Goal: Transaction & Acquisition: Book appointment/travel/reservation

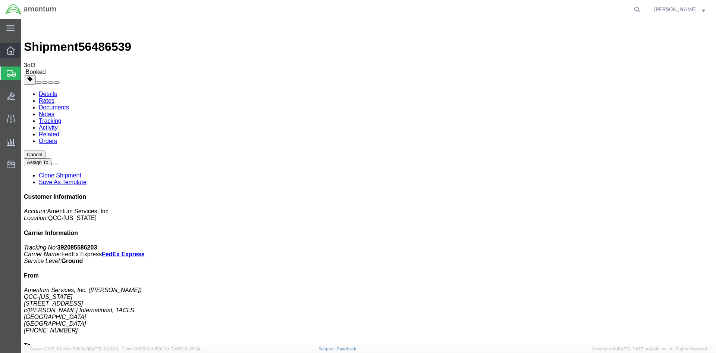
click at [26, 54] on span "Overview" at bounding box center [23, 50] width 5 height 15
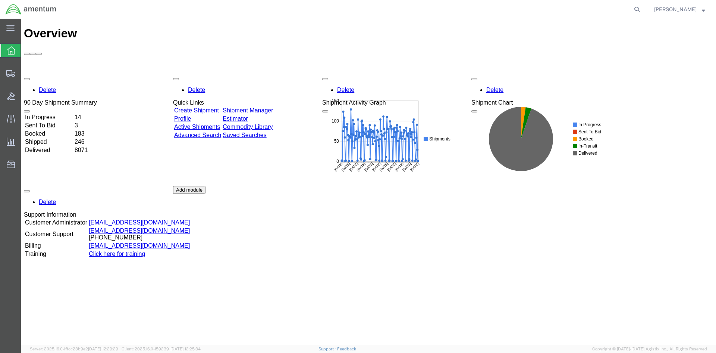
click at [265, 107] on link "Shipment Manager" at bounding box center [248, 110] width 50 height 6
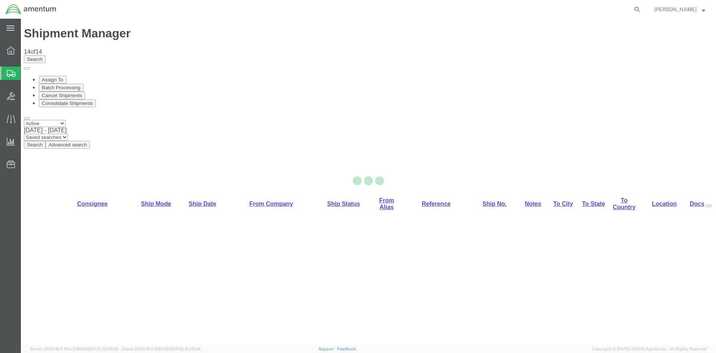
select select "42668"
select select "42695"
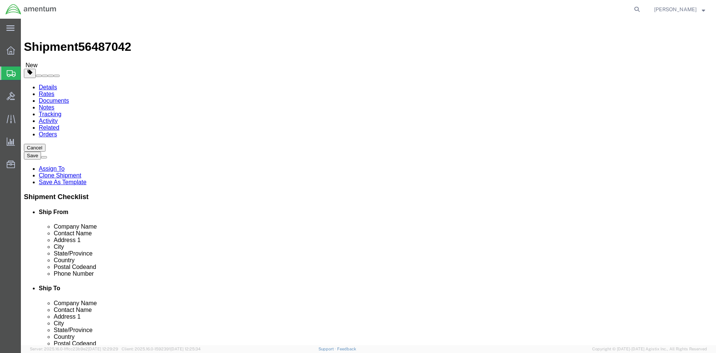
click button "Rate Shipment"
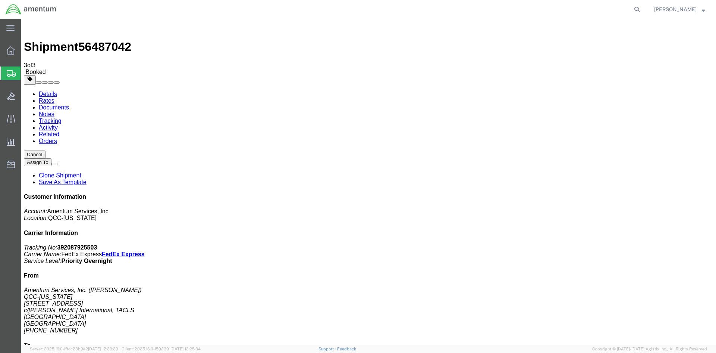
drag, startPoint x: 266, startPoint y: 134, endPoint x: 301, endPoint y: 131, distance: 34.8
copy td "392087925503"
drag, startPoint x: 311, startPoint y: 132, endPoint x: 41, endPoint y: 146, distance: 270.5
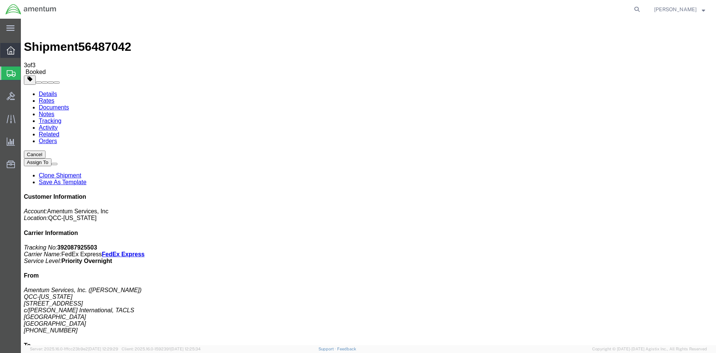
click at [26, 53] on span "Overview" at bounding box center [23, 50] width 5 height 15
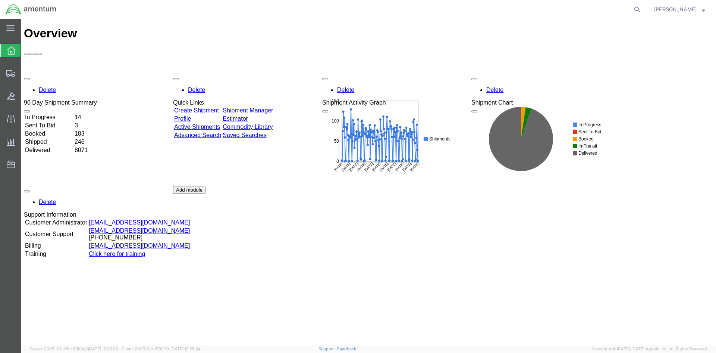
click at [273, 107] on link "Shipment Manager" at bounding box center [248, 110] width 50 height 6
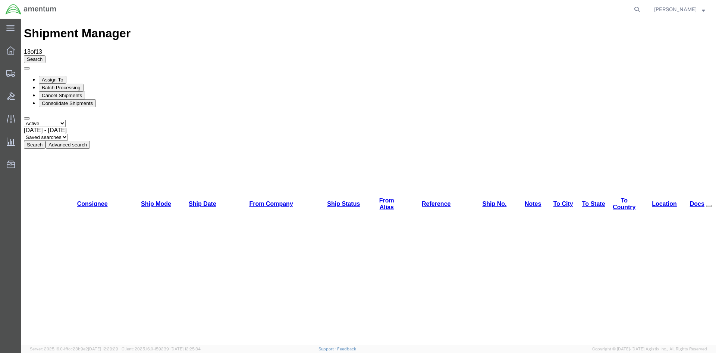
click at [46, 141] on button "Search" at bounding box center [35, 145] width 22 height 8
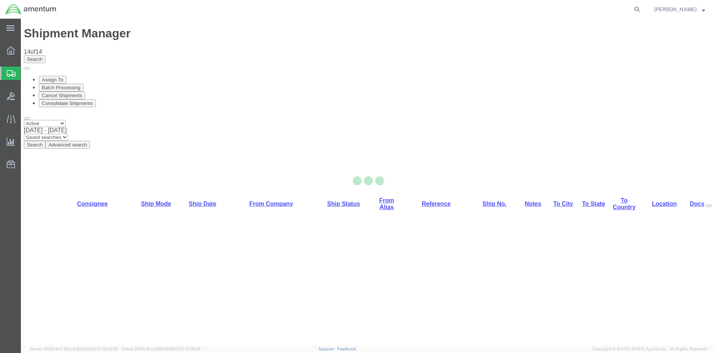
select select "42668"
select select "42694"
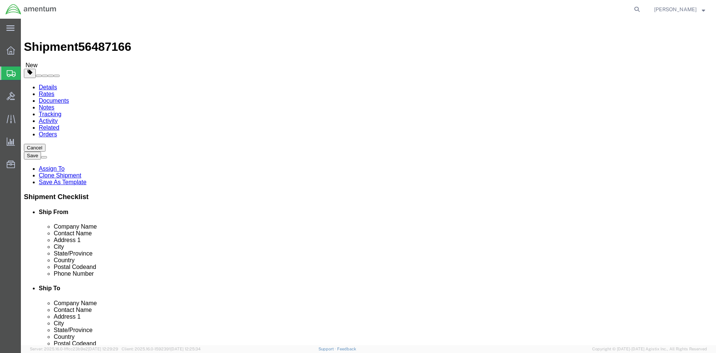
click button "Rate Shipment"
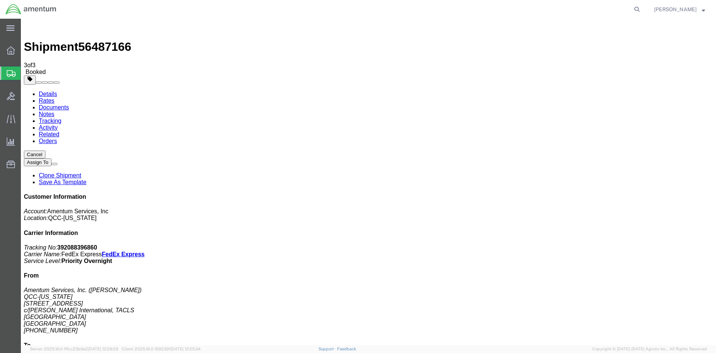
drag, startPoint x: 266, startPoint y: 133, endPoint x: 301, endPoint y: 134, distance: 35.5
copy td "392088396860"
drag, startPoint x: 312, startPoint y: 134, endPoint x: 28, endPoint y: 118, distance: 284.4
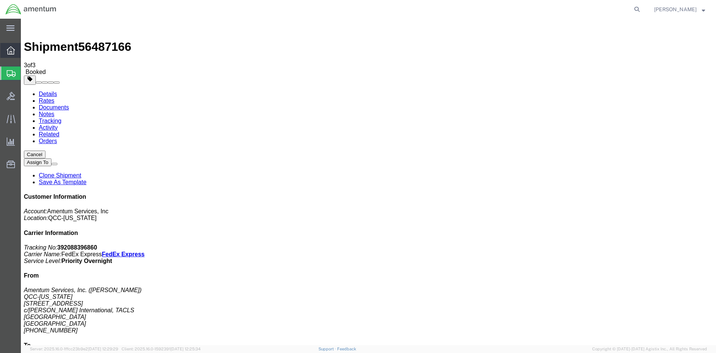
click at [26, 54] on span "Overview" at bounding box center [23, 50] width 5 height 15
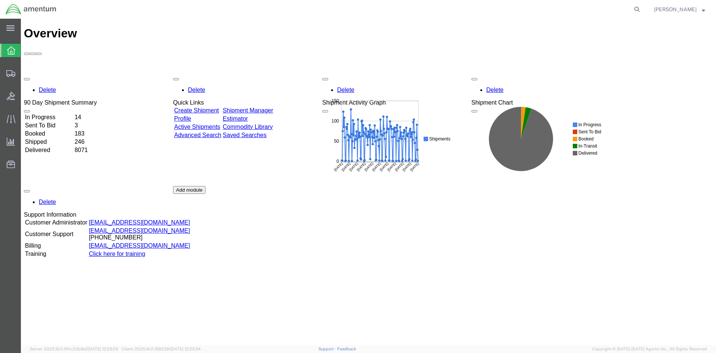
click at [273, 107] on link "Shipment Manager" at bounding box center [248, 110] width 50 height 6
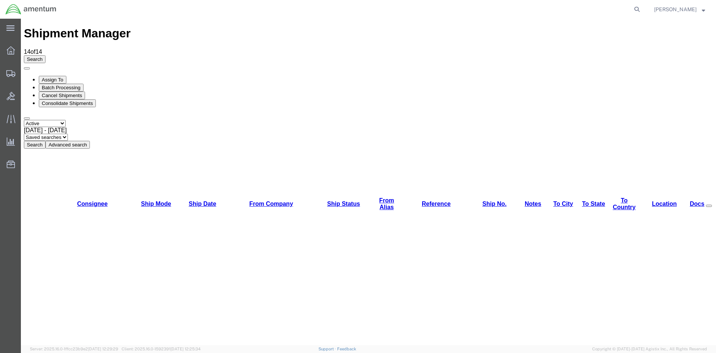
click at [46, 141] on button "Search" at bounding box center [35, 145] width 22 height 8
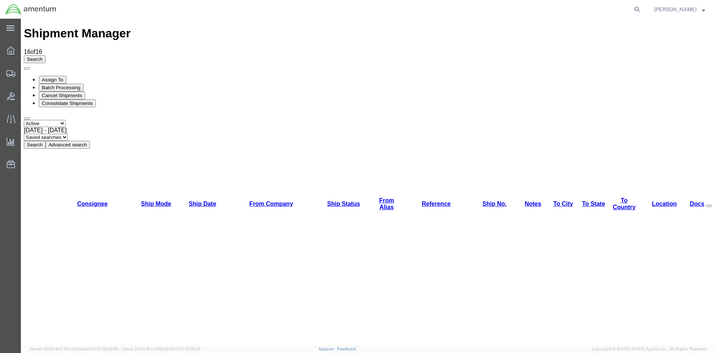
click at [46, 141] on button "Search" at bounding box center [35, 145] width 22 height 8
drag, startPoint x: 253, startPoint y: 72, endPoint x: 232, endPoint y: 53, distance: 28.5
click at [46, 141] on button "Search" at bounding box center [35, 145] width 22 height 8
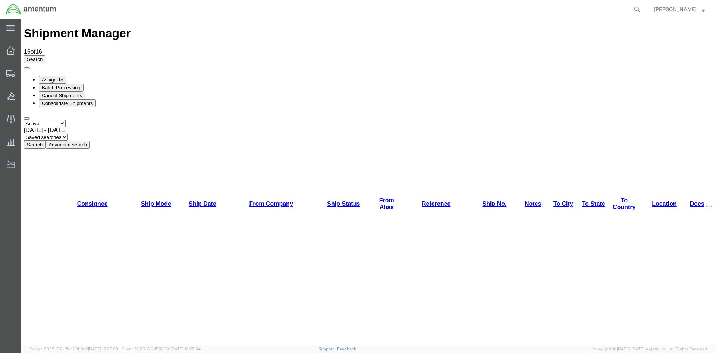
click at [46, 141] on button "Search" at bounding box center [35, 145] width 22 height 8
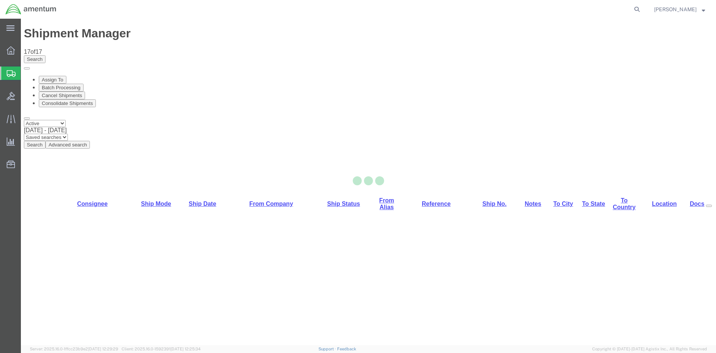
select select "42668"
select select "60191"
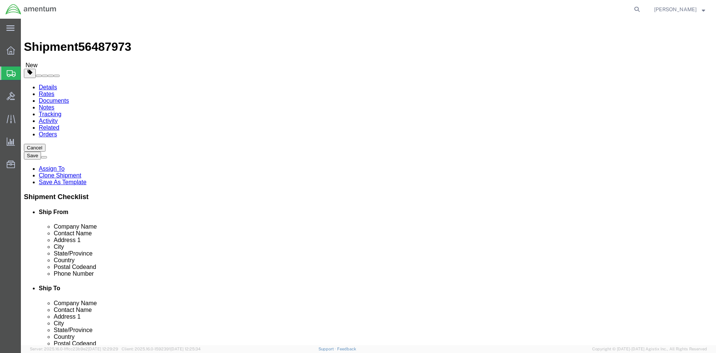
click button "Rate Shipment"
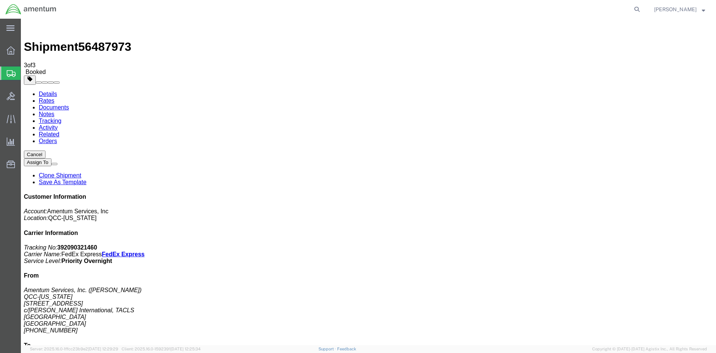
drag, startPoint x: 264, startPoint y: 134, endPoint x: 300, endPoint y: 131, distance: 35.9
copy td "392090321460"
click at [26, 48] on span "Overview" at bounding box center [23, 50] width 5 height 15
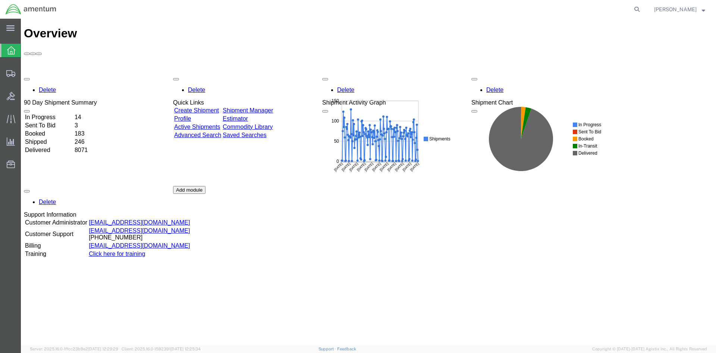
click at [263, 74] on div "Delete 90 Day Shipment Summary In Progress 14 Sent To Bid 3 Booked 183 Shipped …" at bounding box center [369, 186] width 690 height 224
click at [264, 107] on link "Shipment Manager" at bounding box center [248, 110] width 50 height 6
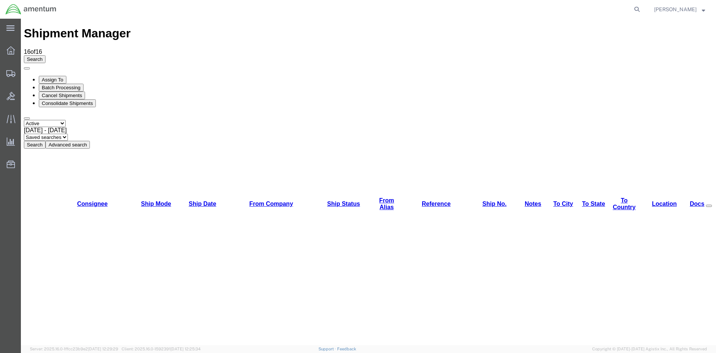
click at [46, 141] on button "Search" at bounding box center [35, 145] width 22 height 8
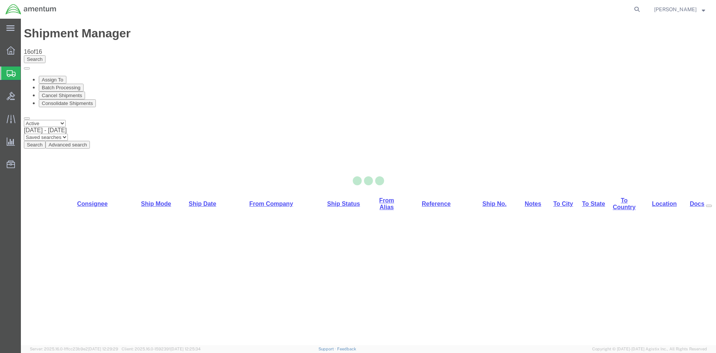
select select "42668"
select select "42694"
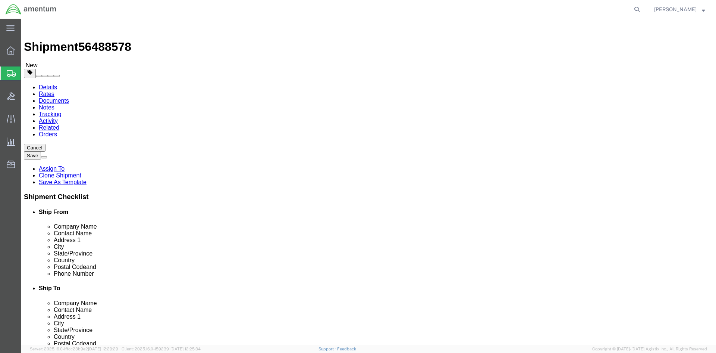
click button "Rate Shipment"
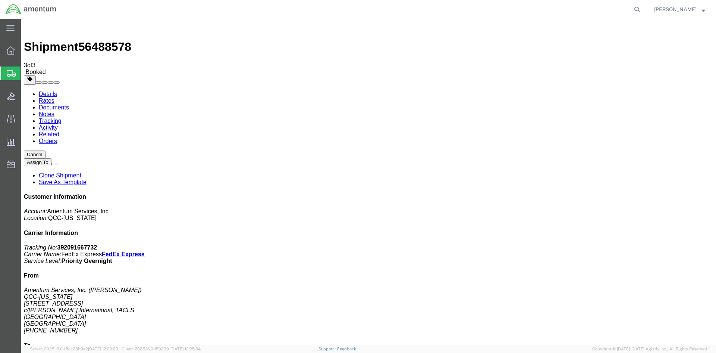
drag, startPoint x: 265, startPoint y: 132, endPoint x: 292, endPoint y: 132, distance: 26.9
copy td "392091667732"
click at [26, 50] on span "Overview" at bounding box center [23, 50] width 5 height 15
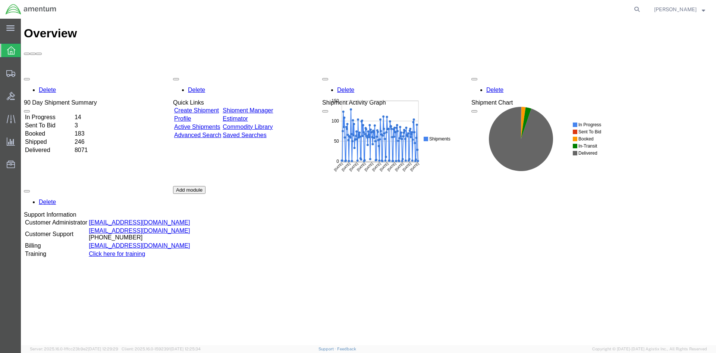
click at [273, 107] on link "Shipment Manager" at bounding box center [248, 110] width 50 height 6
